Goal: Transaction & Acquisition: Purchase product/service

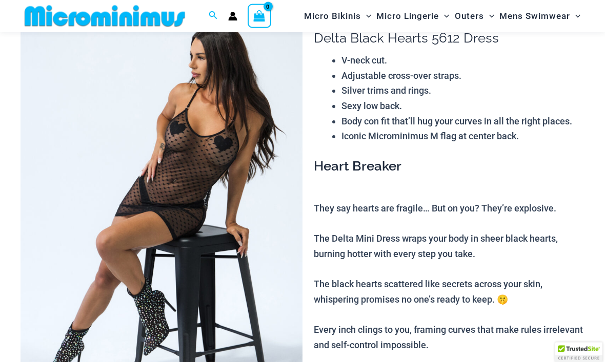
click at [231, 177] on img at bounding box center [161, 210] width 282 height 423
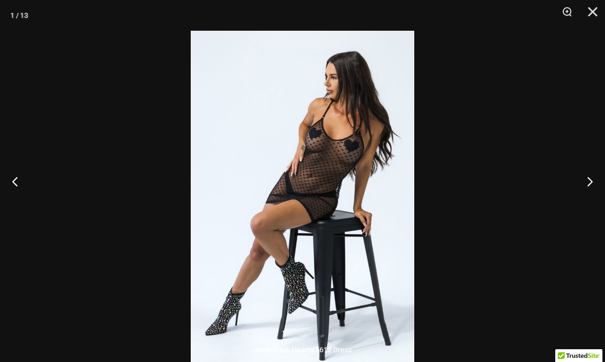
click at [588, 206] on button "Next" at bounding box center [585, 181] width 38 height 51
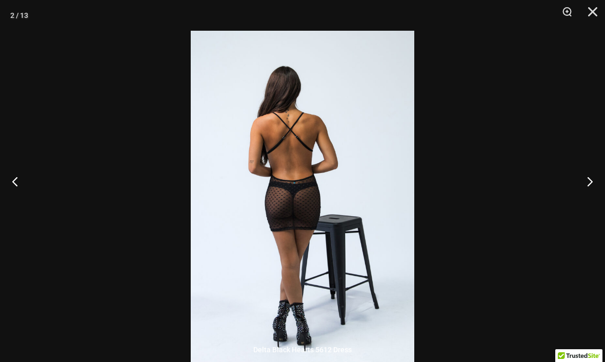
click at [582, 201] on button "Next" at bounding box center [585, 181] width 38 height 51
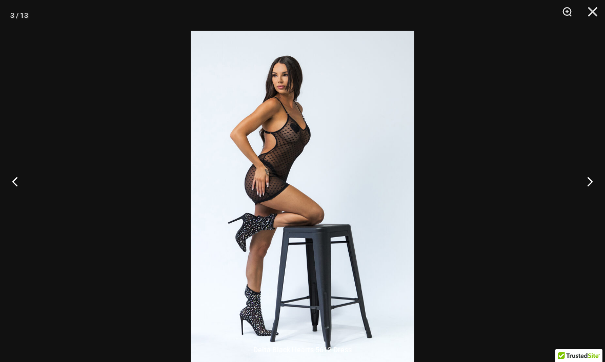
click at [589, 202] on button "Next" at bounding box center [585, 181] width 38 height 51
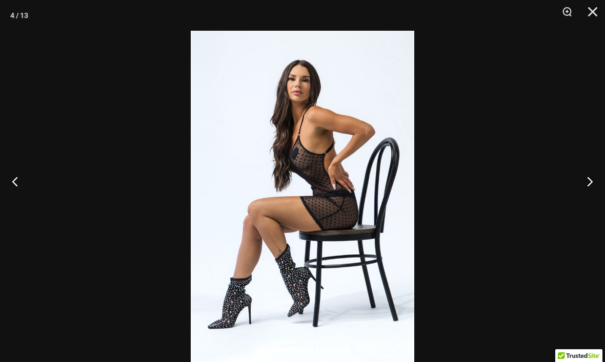
click at [589, 200] on button "Next" at bounding box center [585, 181] width 38 height 51
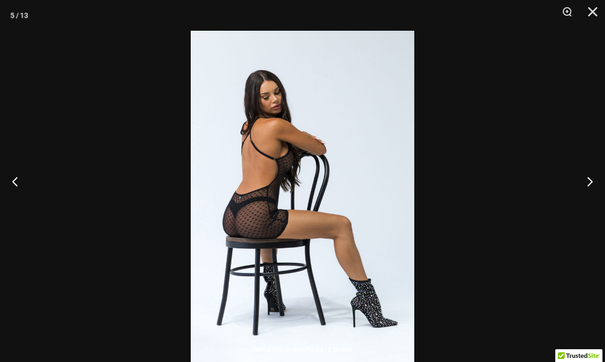
click at [588, 198] on button "Next" at bounding box center [585, 181] width 38 height 51
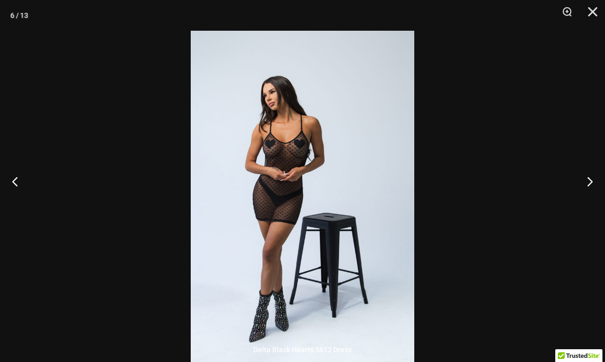
click at [599, 203] on button "Next" at bounding box center [585, 181] width 38 height 51
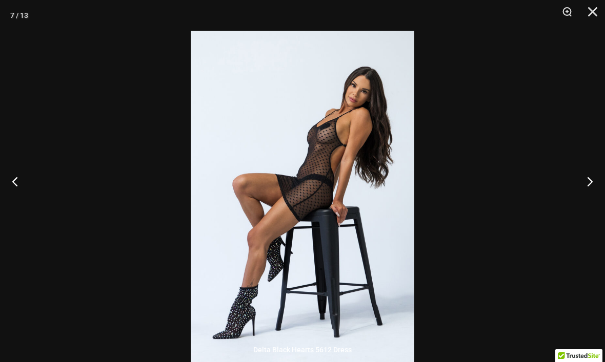
click at [587, 197] on button "Next" at bounding box center [585, 181] width 38 height 51
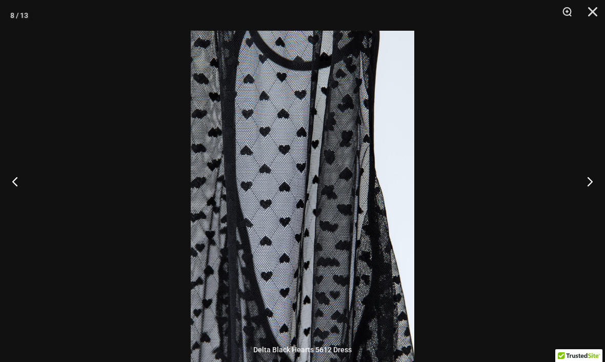
click at [599, 198] on button "Next" at bounding box center [585, 181] width 38 height 51
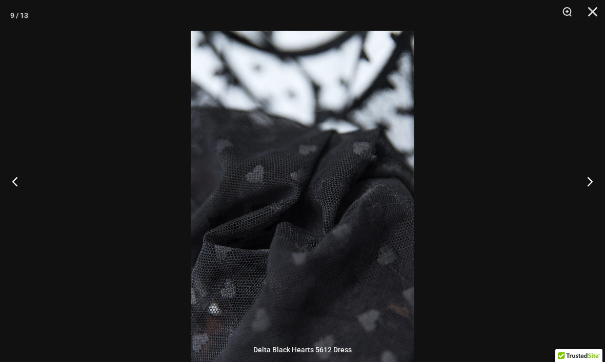
click at [588, 195] on button "Next" at bounding box center [585, 181] width 38 height 51
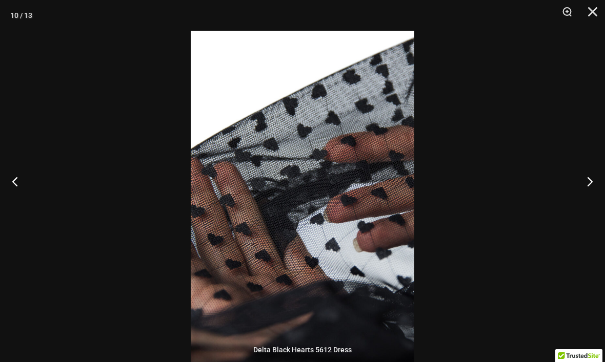
click at [585, 199] on button "Next" at bounding box center [585, 181] width 38 height 51
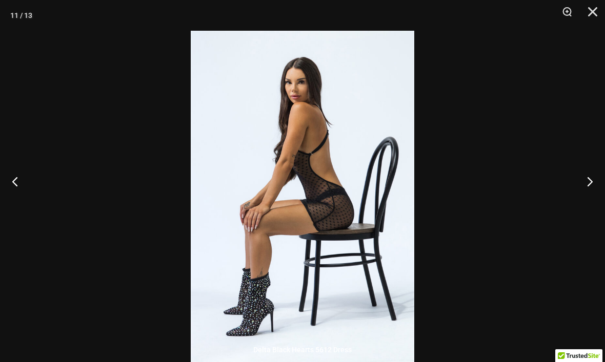
click at [592, 200] on button "Next" at bounding box center [585, 181] width 38 height 51
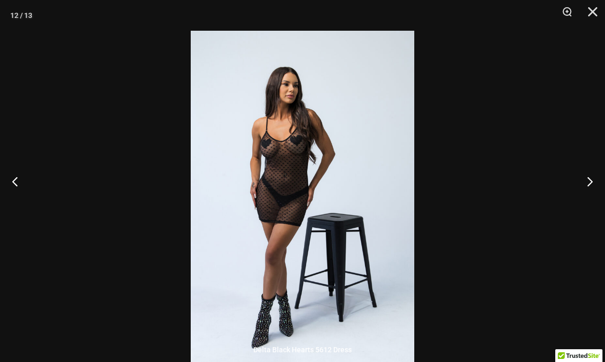
click at [585, 197] on button "Next" at bounding box center [585, 181] width 38 height 51
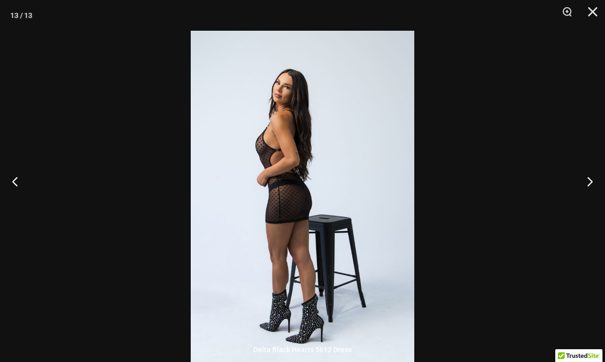
click at [588, 202] on button "Next" at bounding box center [585, 181] width 38 height 51
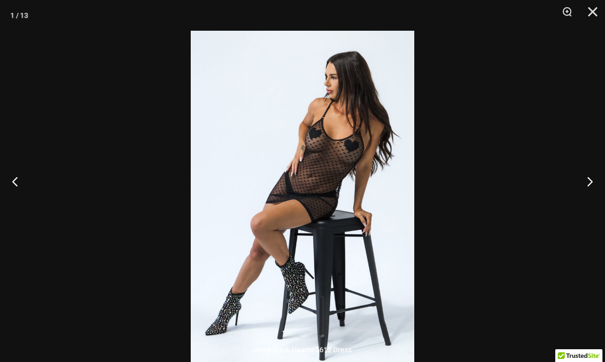
click at [585, 206] on button "Next" at bounding box center [585, 181] width 38 height 51
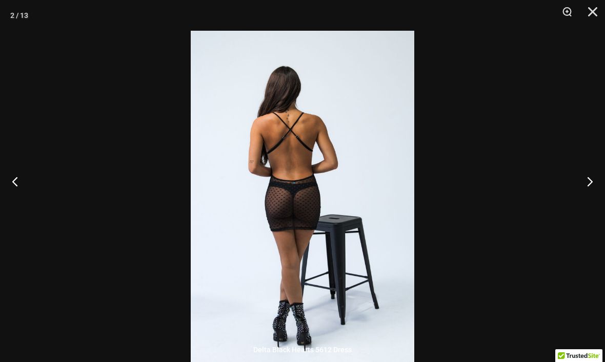
click at [585, 196] on button "Next" at bounding box center [585, 181] width 38 height 51
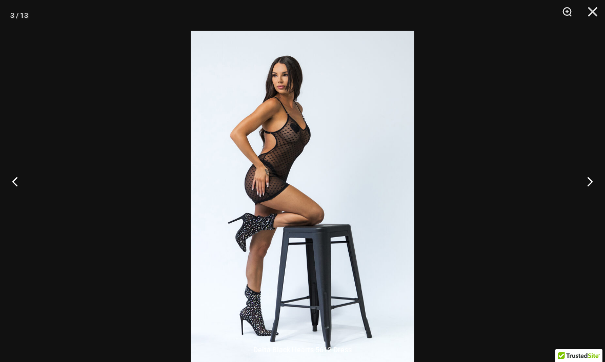
click at [591, 206] on button "Next" at bounding box center [585, 181] width 38 height 51
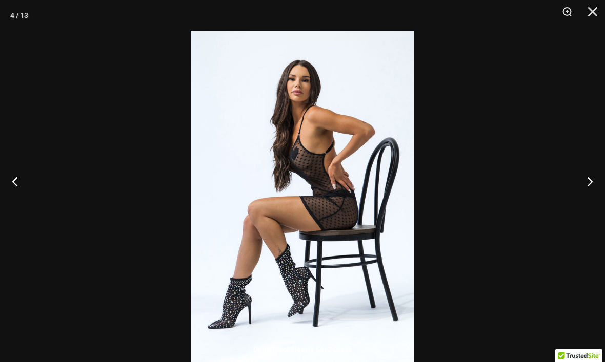
click at [592, 205] on button "Next" at bounding box center [585, 181] width 38 height 51
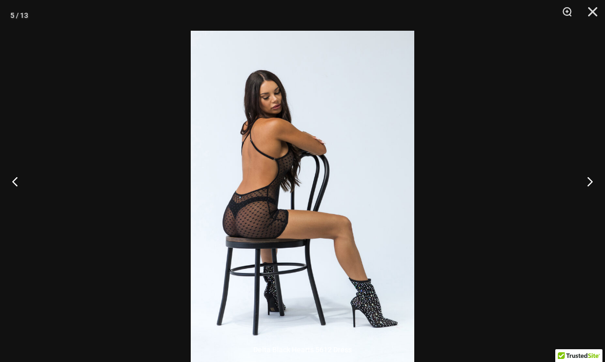
click at [592, 198] on button "Next" at bounding box center [585, 181] width 38 height 51
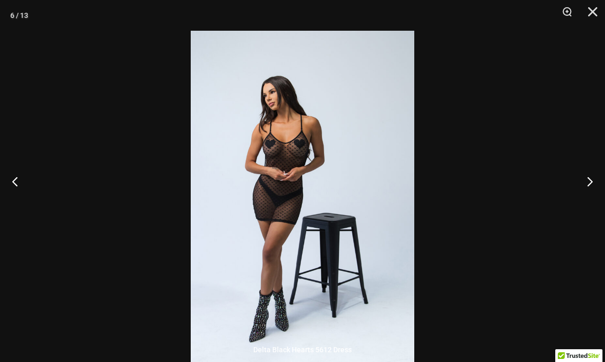
click at [592, 198] on button "Next" at bounding box center [585, 181] width 38 height 51
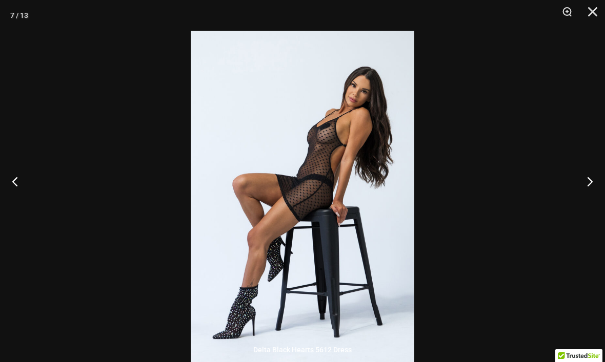
click at [593, 15] on button "Close" at bounding box center [589, 15] width 26 height 31
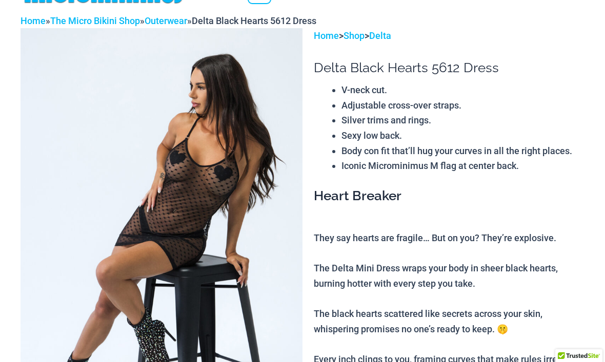
scroll to position [0, 0]
